Goal: Complete application form

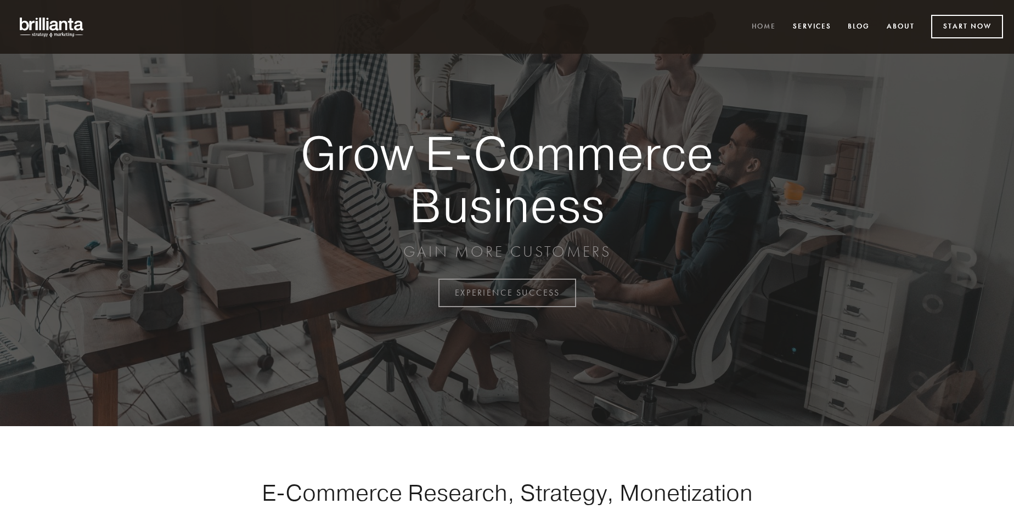
scroll to position [2876, 0]
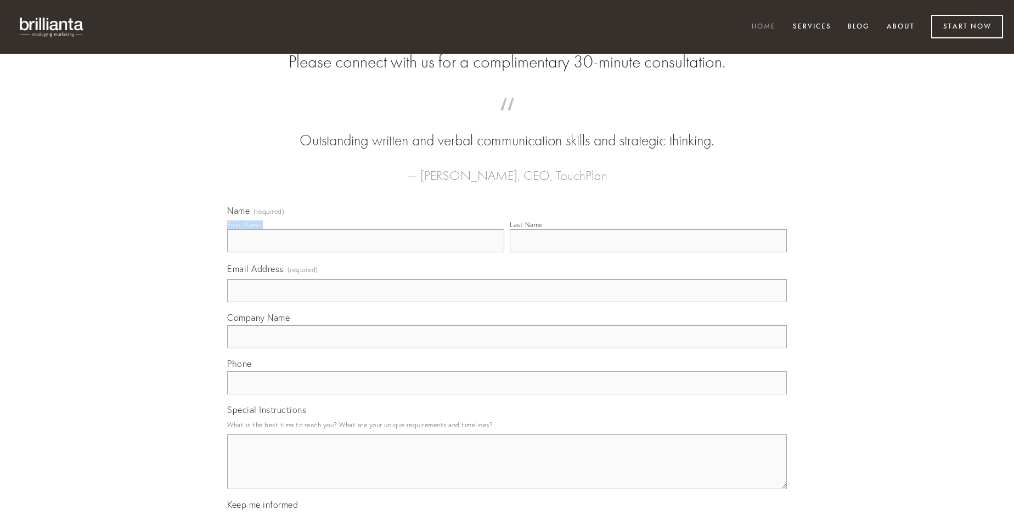
type input "[PERSON_NAME]"
click at [648, 252] on input "Last Name" at bounding box center [648, 240] width 277 height 23
type input "[PERSON_NAME]"
click at [507, 302] on input "Email Address (required)" at bounding box center [507, 290] width 560 height 23
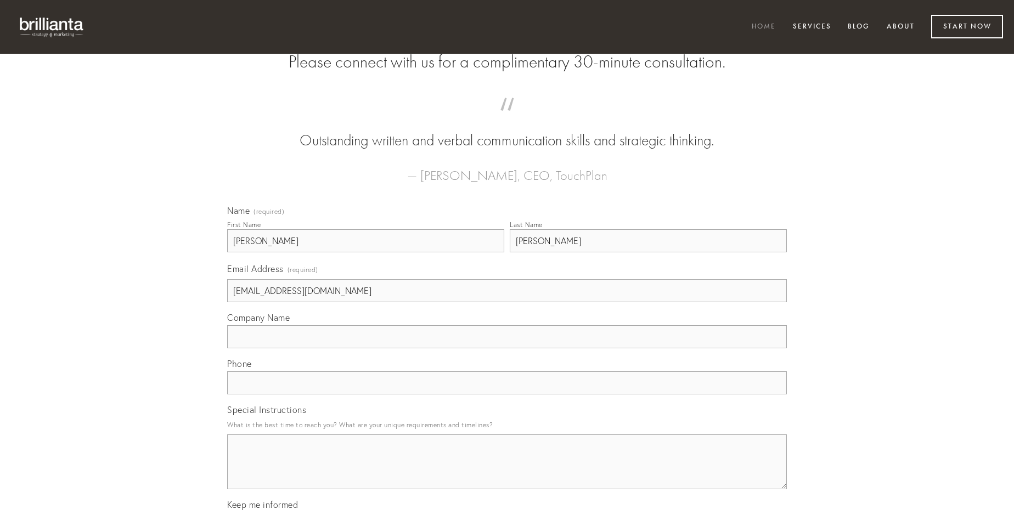
type input "[EMAIL_ADDRESS][DOMAIN_NAME]"
click at [507, 348] on input "Company Name" at bounding box center [507, 336] width 560 height 23
type input "caute"
click at [507, 394] on input "text" at bounding box center [507, 382] width 560 height 23
click at [507, 472] on textarea "Special Instructions" at bounding box center [507, 461] width 560 height 55
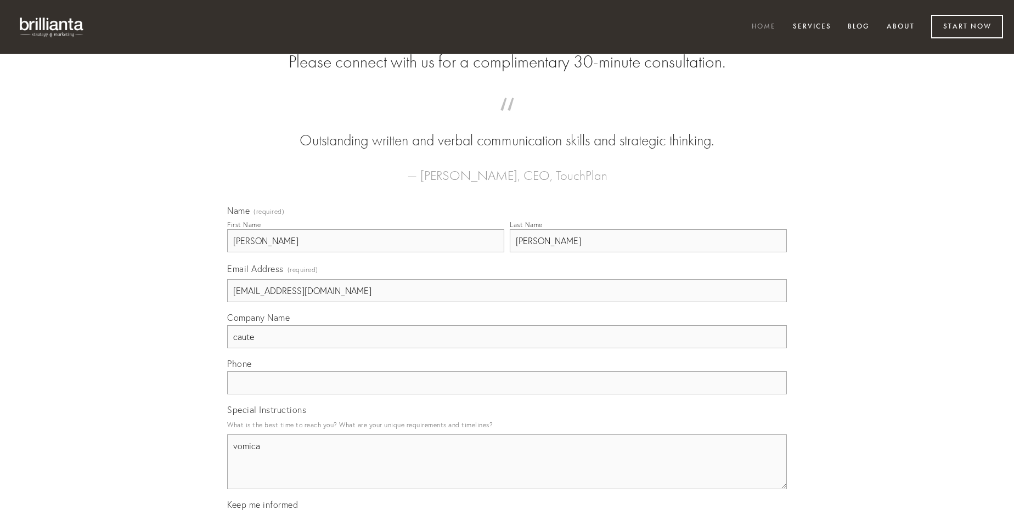
type textarea "vomica"
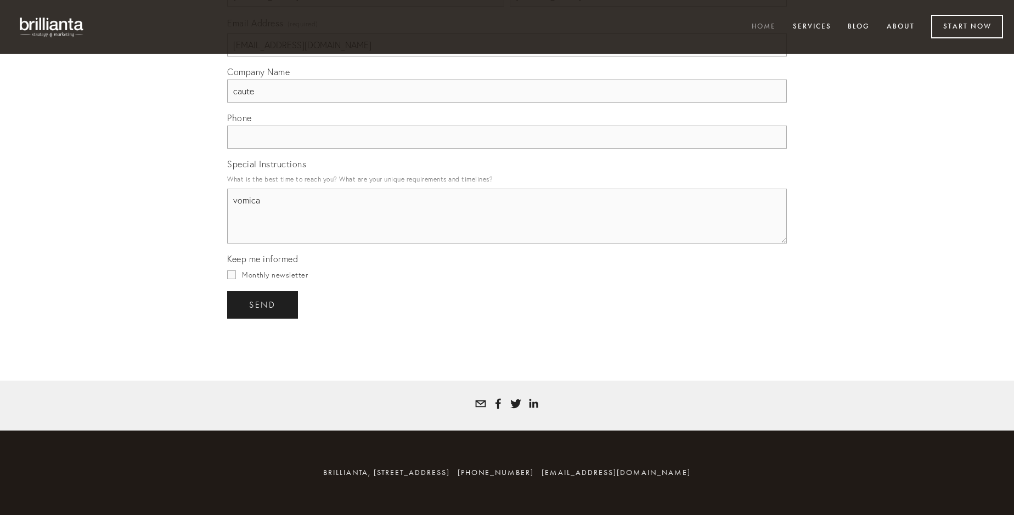
click at [263, 304] on span "send" at bounding box center [262, 305] width 27 height 10
